Goal: Find specific page/section: Find specific page/section

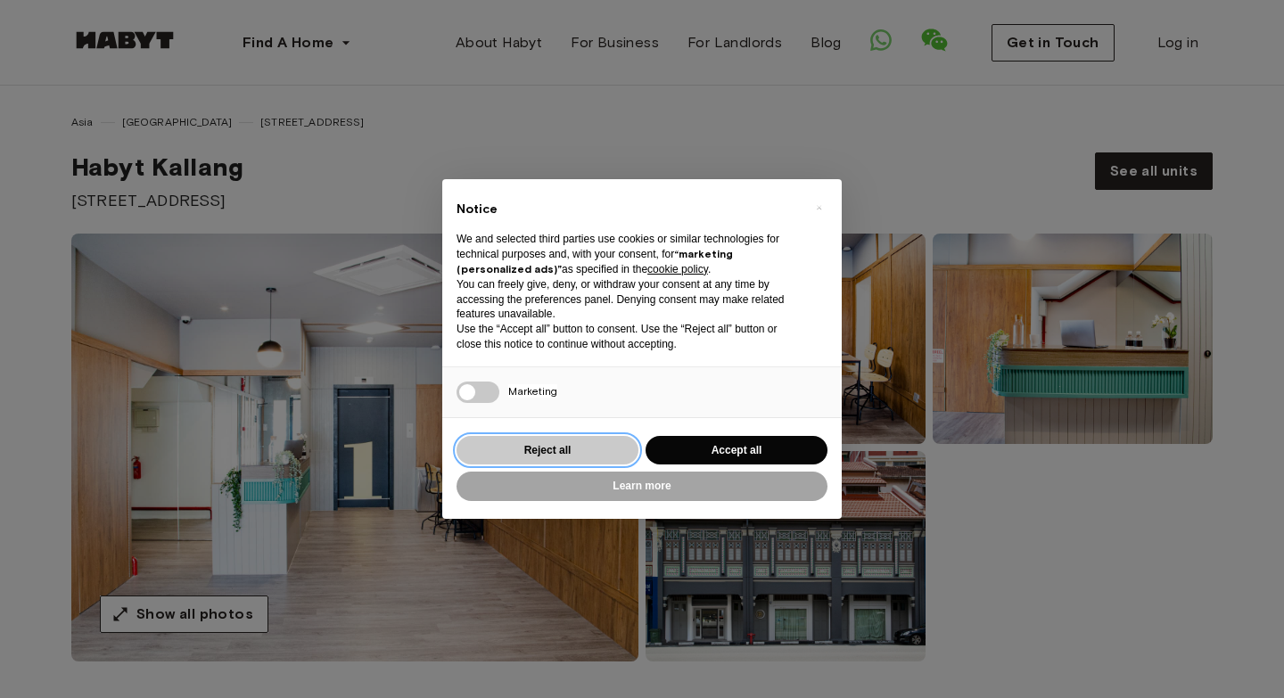
click at [573, 457] on button "Reject all" at bounding box center [547, 450] width 182 height 29
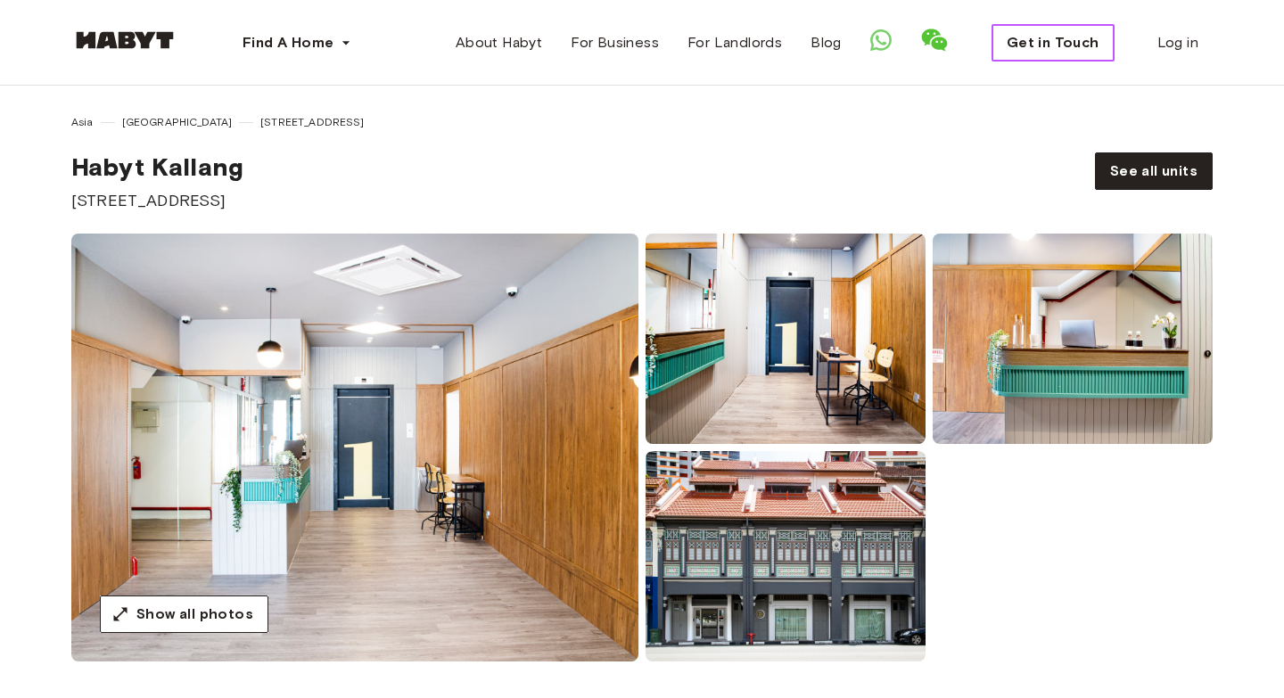
click at [1013, 39] on span "Get in Touch" at bounding box center [1052, 42] width 93 height 21
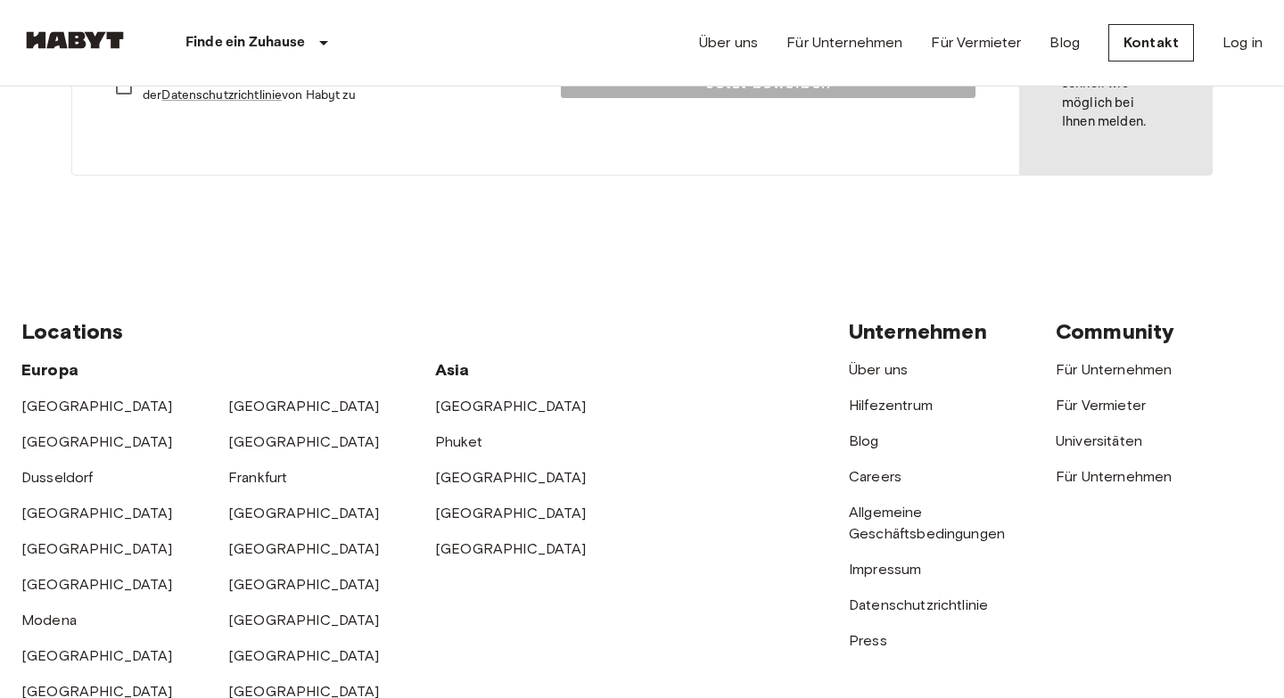
scroll to position [583, 0]
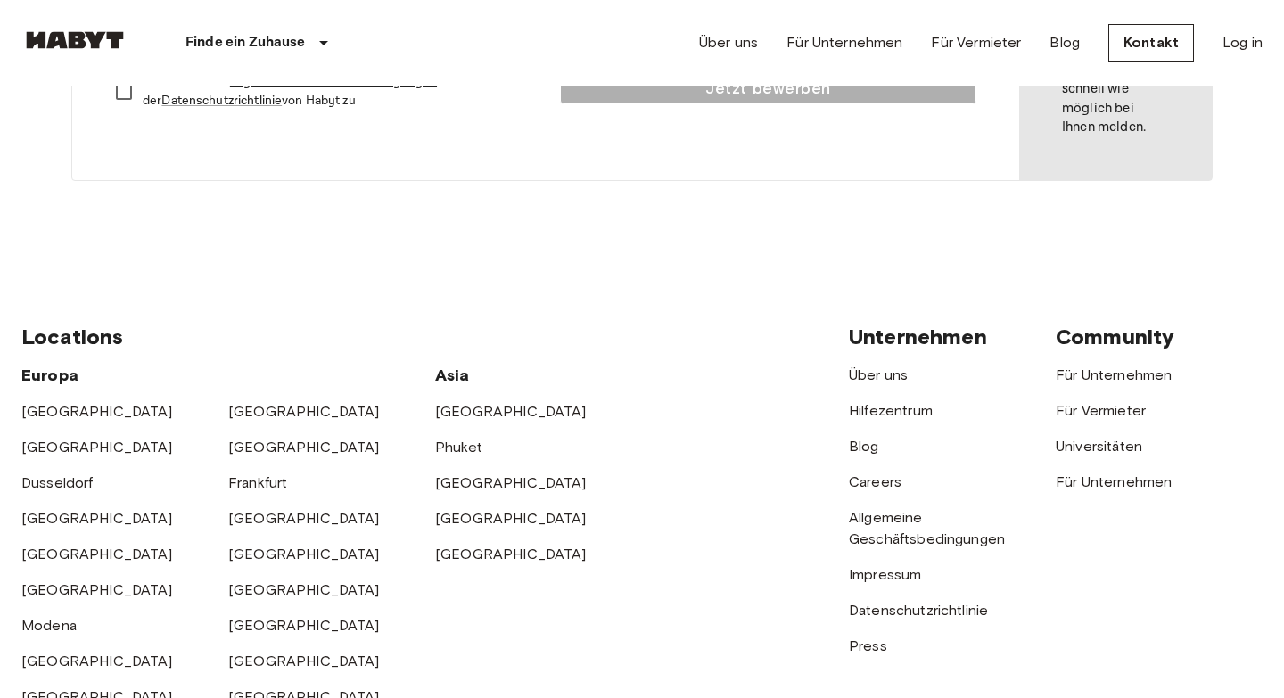
scroll to position [583, 0]
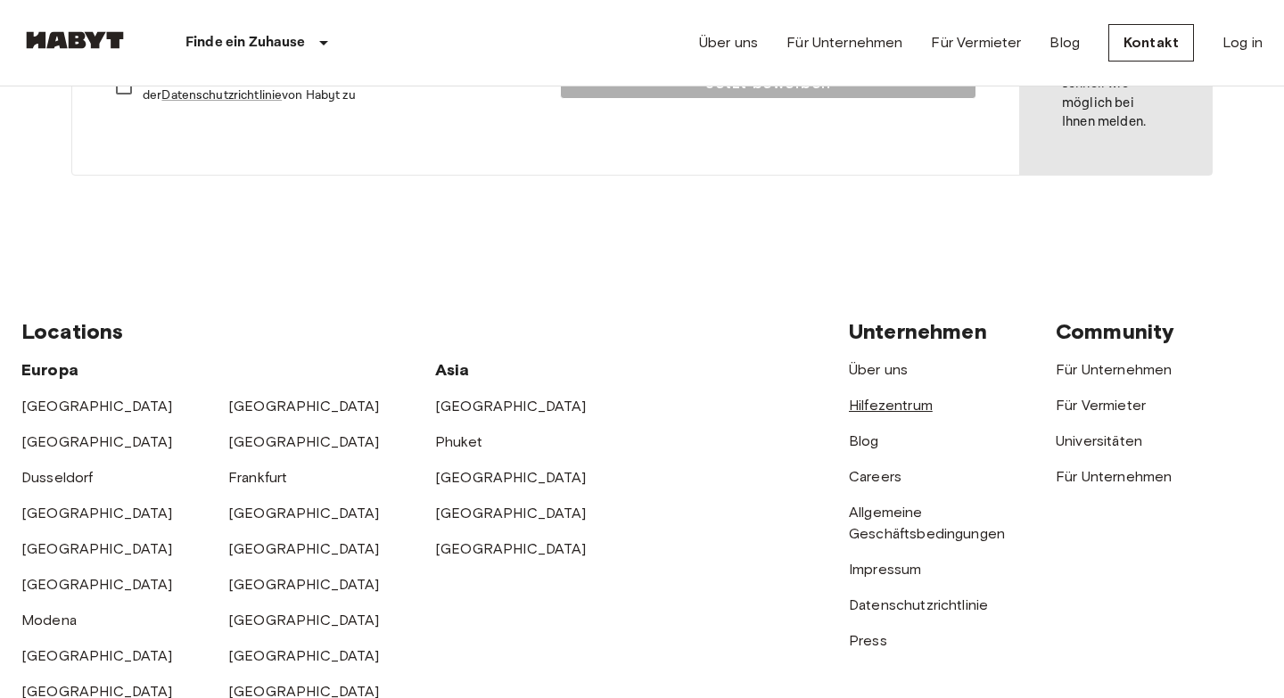
click at [877, 405] on link "Hilfezentrum" at bounding box center [891, 405] width 84 height 17
